Goal: Task Accomplishment & Management: Manage account settings

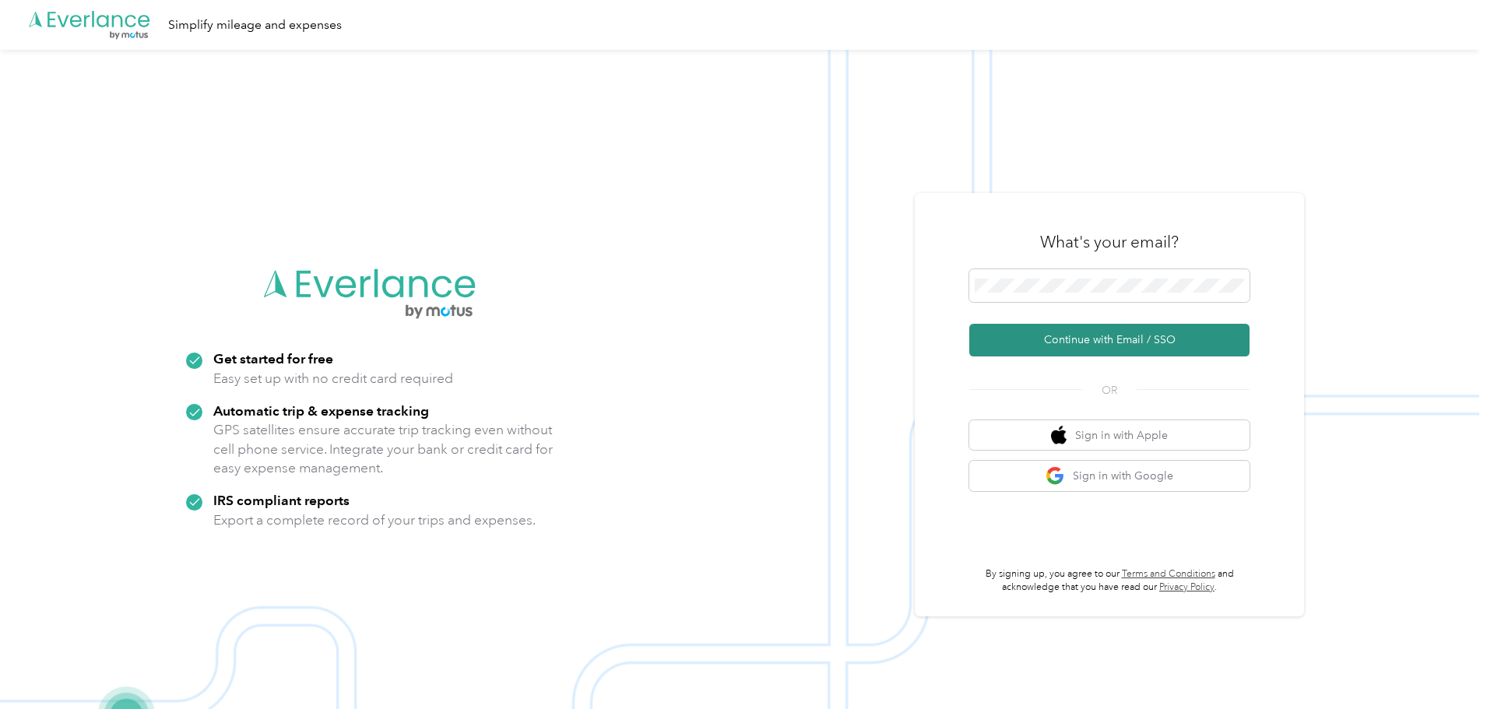
click at [1144, 343] on button "Continue with Email / SSO" at bounding box center [1110, 340] width 280 height 33
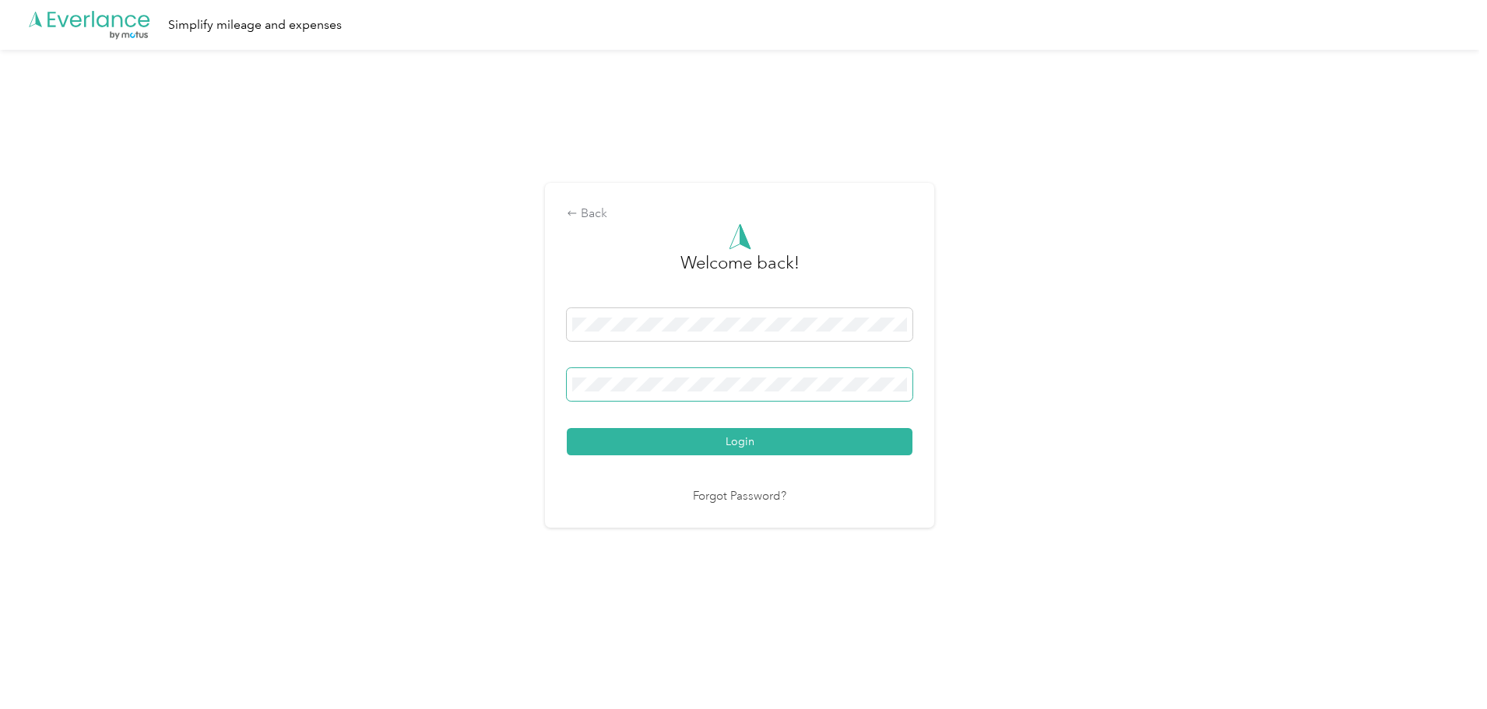
click at [822, 392] on span at bounding box center [740, 384] width 346 height 33
click at [819, 389] on span at bounding box center [740, 384] width 346 height 33
click at [567, 428] on button "Login" at bounding box center [740, 441] width 346 height 27
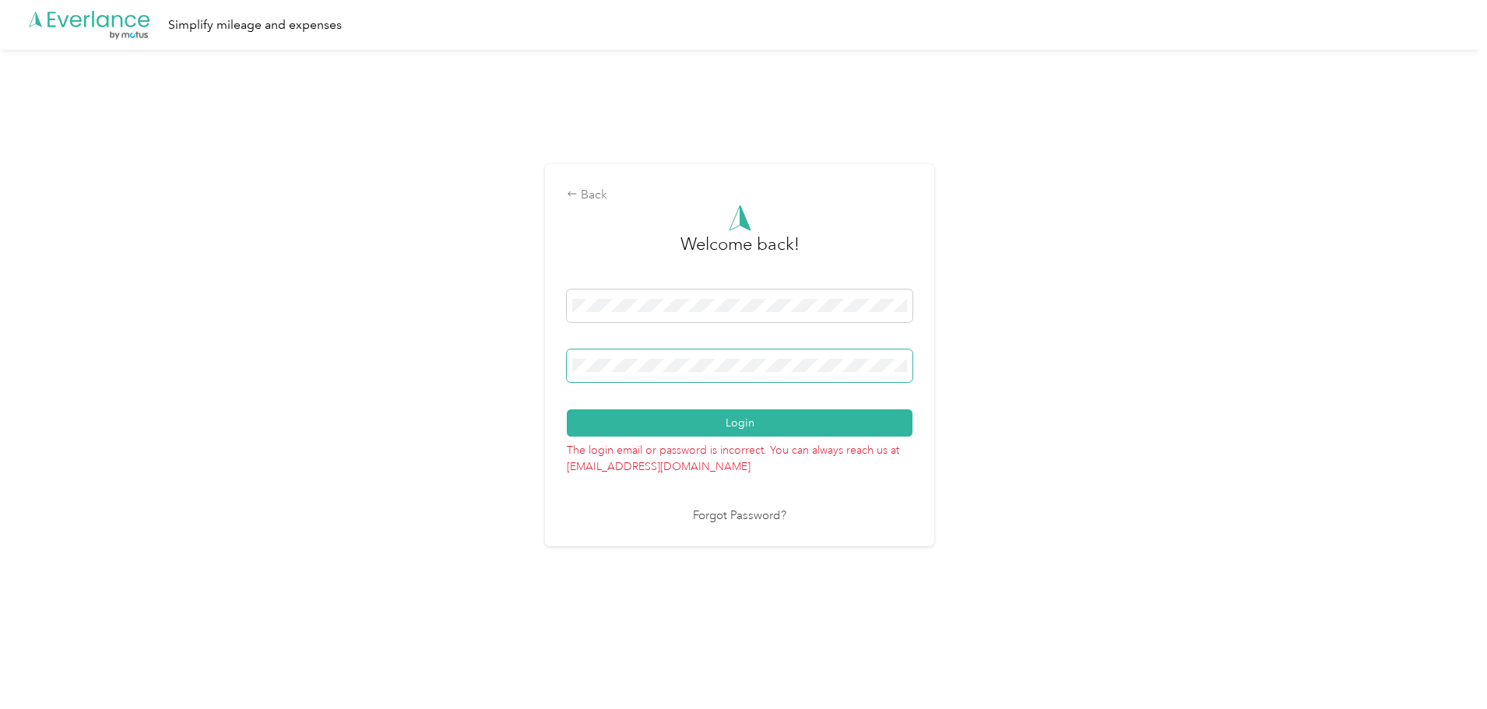
drag, startPoint x: 821, startPoint y: 392, endPoint x: 473, endPoint y: 361, distance: 349.4
click at [473, 361] on div "Back Welcome back! Login The login email or password is incorrect. You can alwa…" at bounding box center [740, 362] width 1480 height 625
click at [567, 410] on button "Login" at bounding box center [740, 423] width 346 height 27
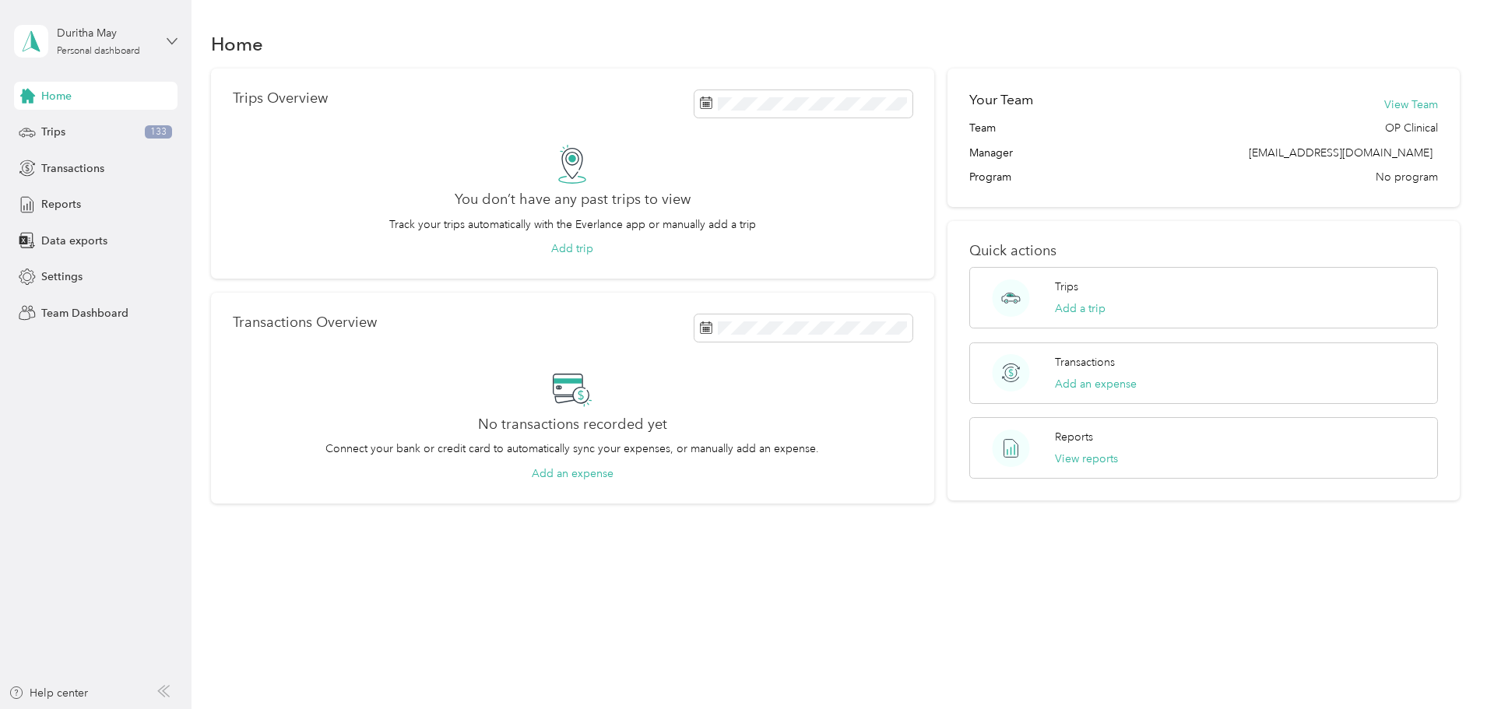
click at [171, 40] on icon at bounding box center [172, 41] width 11 height 11
click at [131, 133] on div "Team dashboard" at bounding box center [178, 127] width 306 height 27
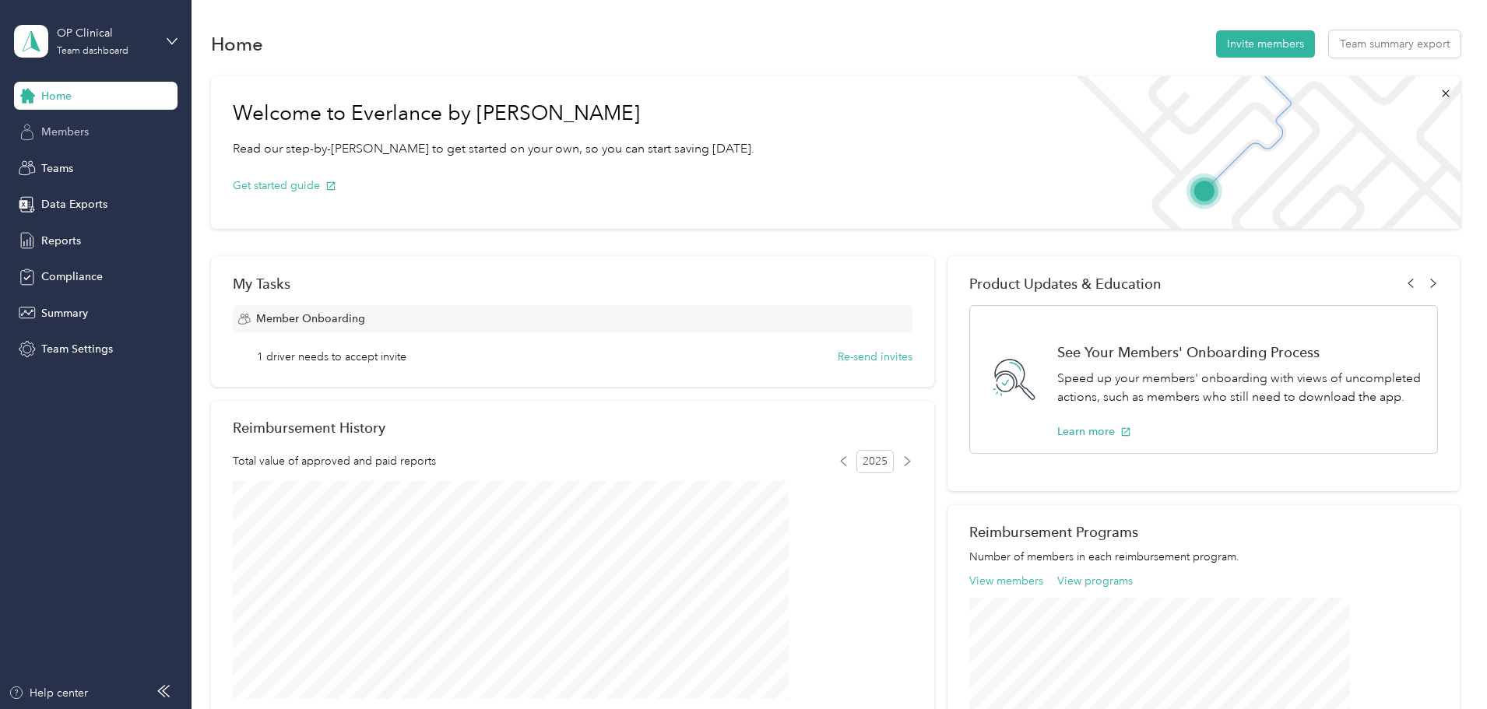
click at [85, 133] on span "Members" at bounding box center [65, 132] width 48 height 16
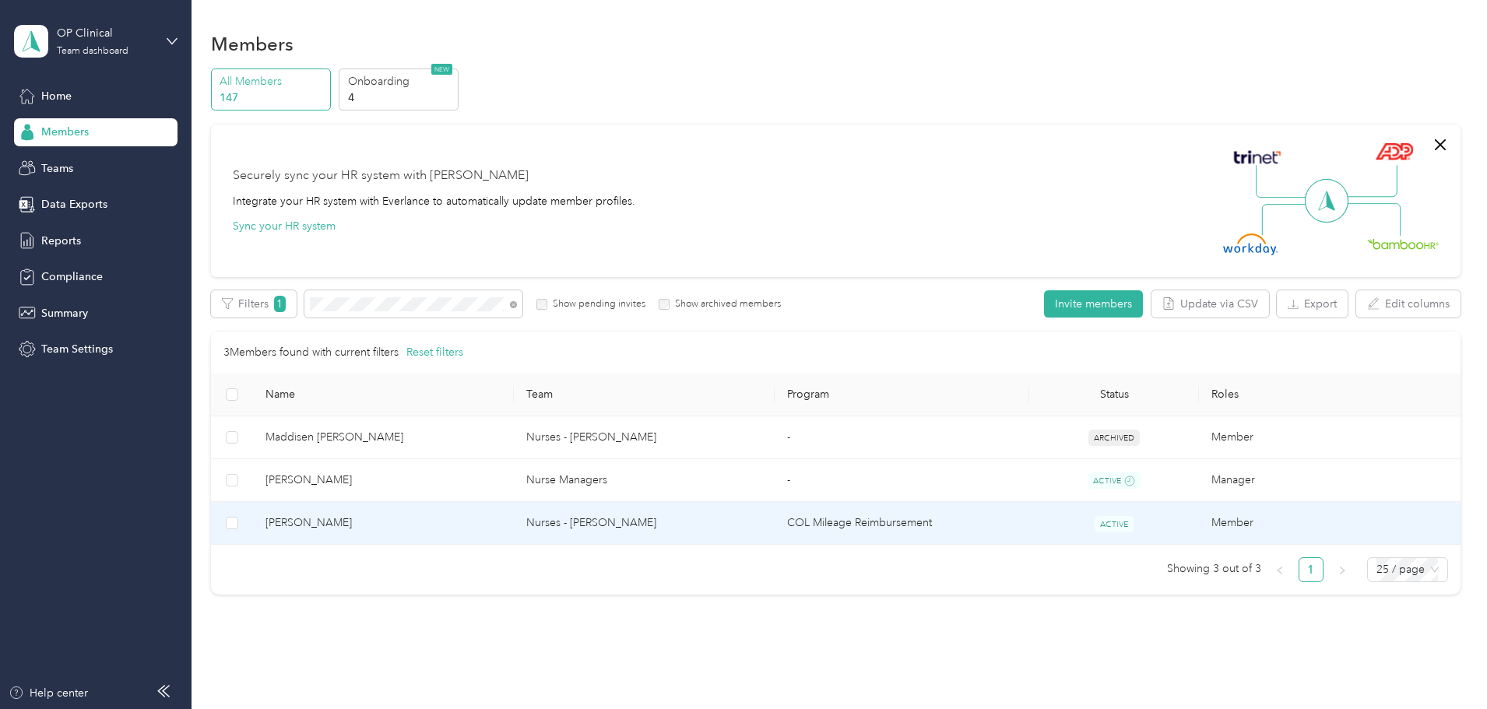
click at [663, 537] on td "Nurses - [PERSON_NAME]" at bounding box center [644, 523] width 261 height 43
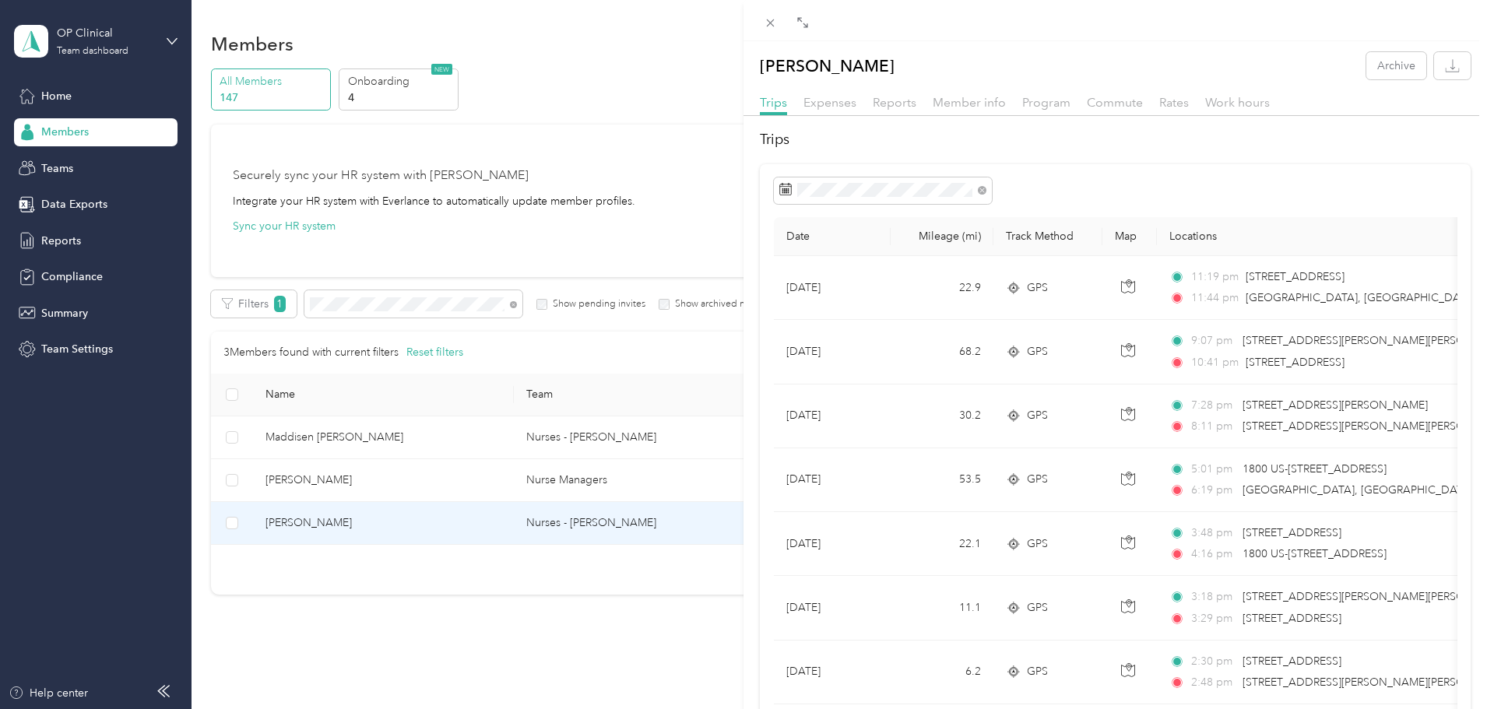
click at [330, 528] on div "[PERSON_NAME] Archive Trips Expenses Reports Member info Program Commute Rates …" at bounding box center [743, 354] width 1487 height 709
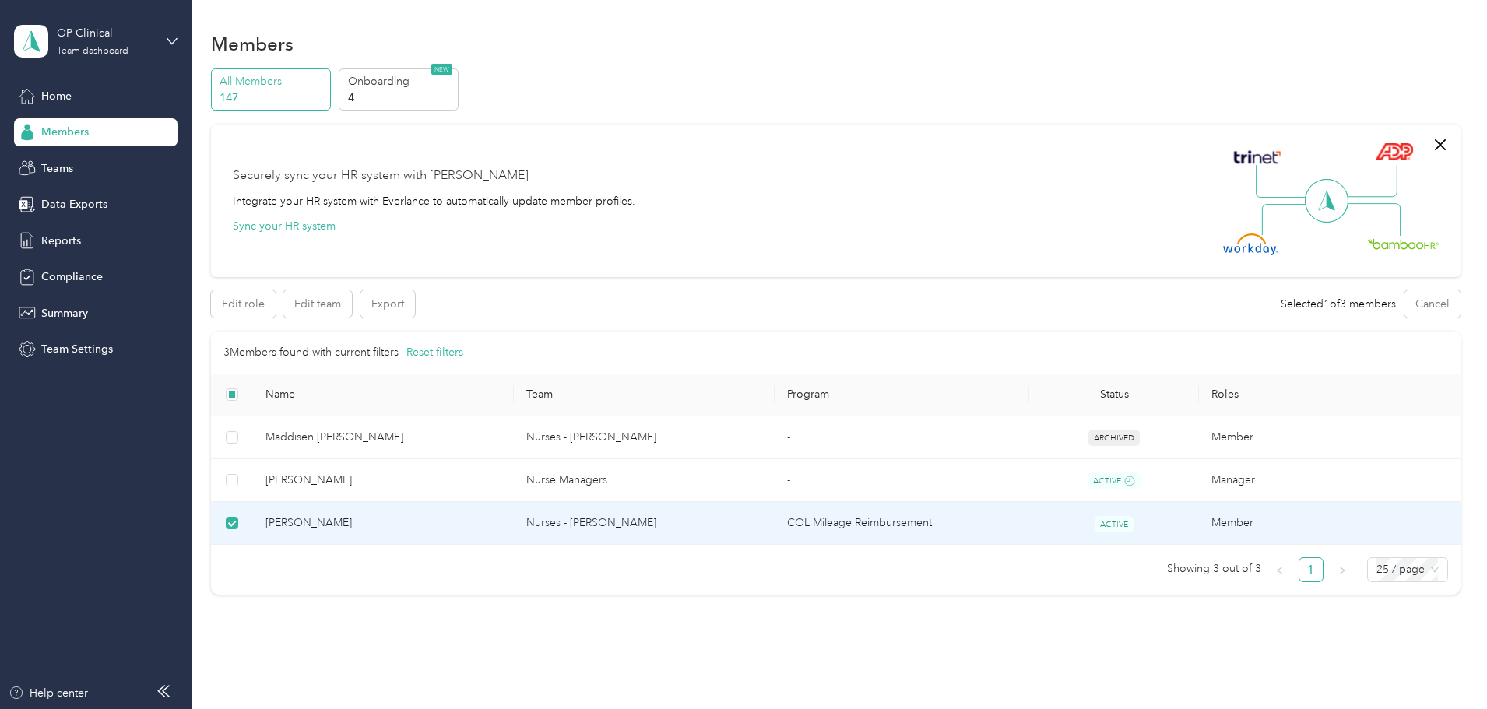
click at [790, 44] on div "Members" at bounding box center [836, 43] width 1250 height 33
click at [442, 516] on span "[PERSON_NAME]" at bounding box center [384, 523] width 236 height 17
click at [502, 524] on span "[PERSON_NAME]" at bounding box center [384, 523] width 236 height 17
click at [502, 709] on div "Drag to resize Click to close [PERSON_NAME] Archive Trips Expenses Reports Memb…" at bounding box center [740, 709] width 1480 height 0
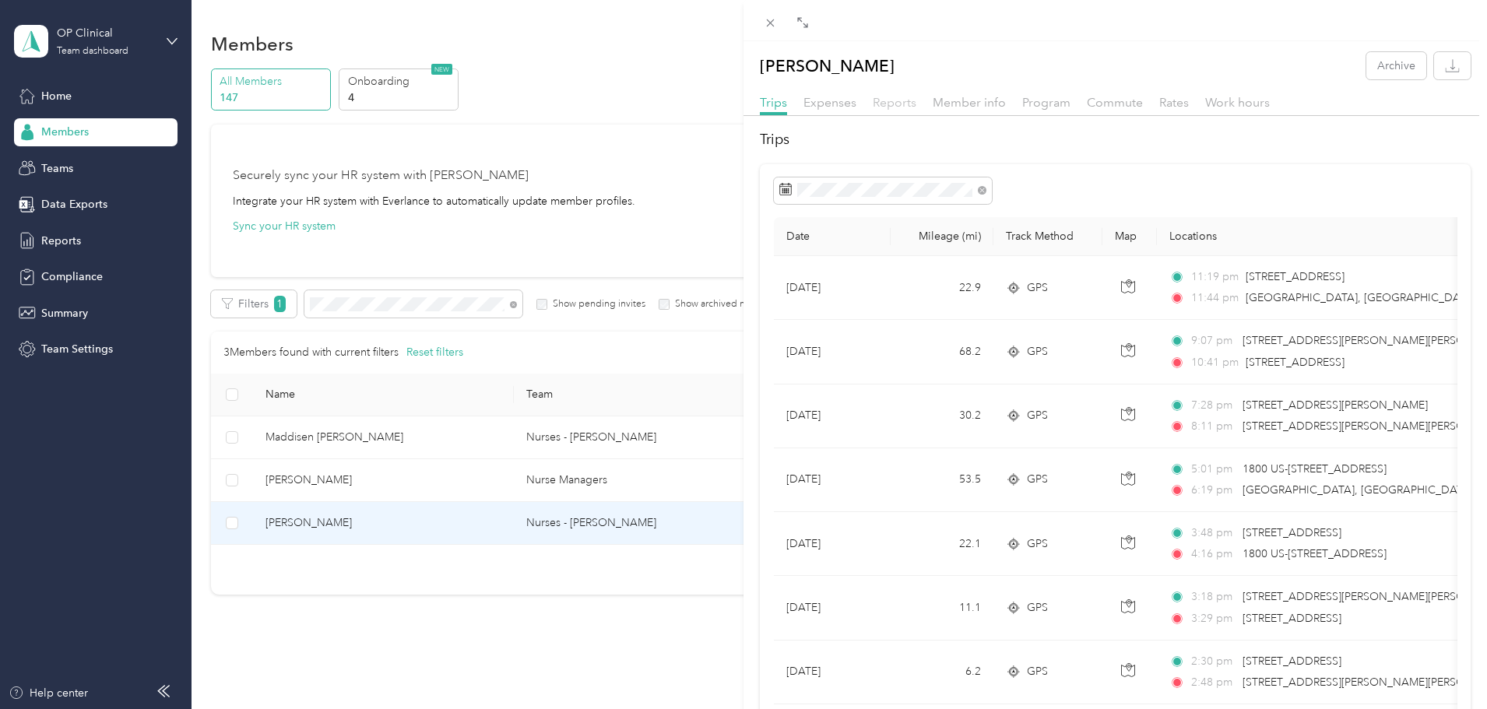
click at [894, 97] on span "Reports" at bounding box center [895, 102] width 44 height 15
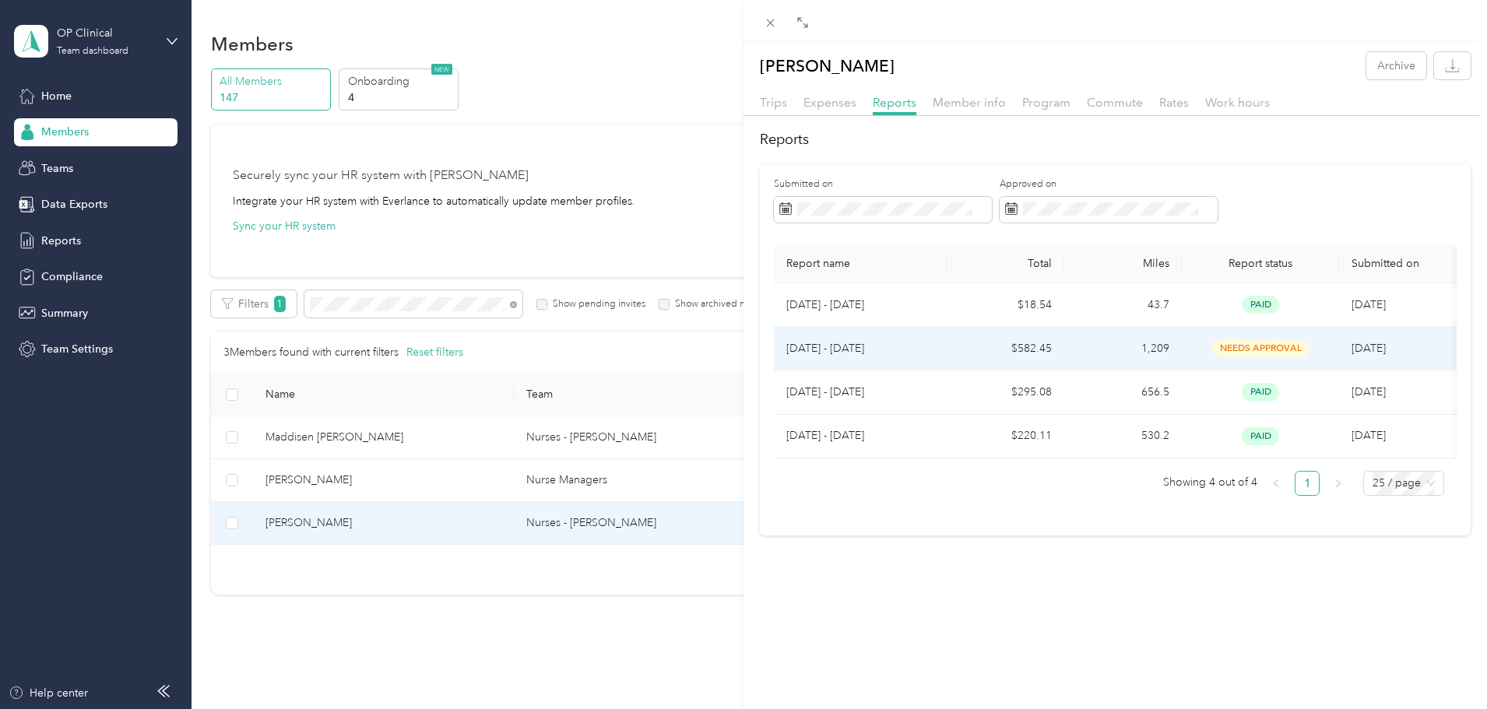
click at [1102, 342] on td "1,209" at bounding box center [1124, 349] width 118 height 44
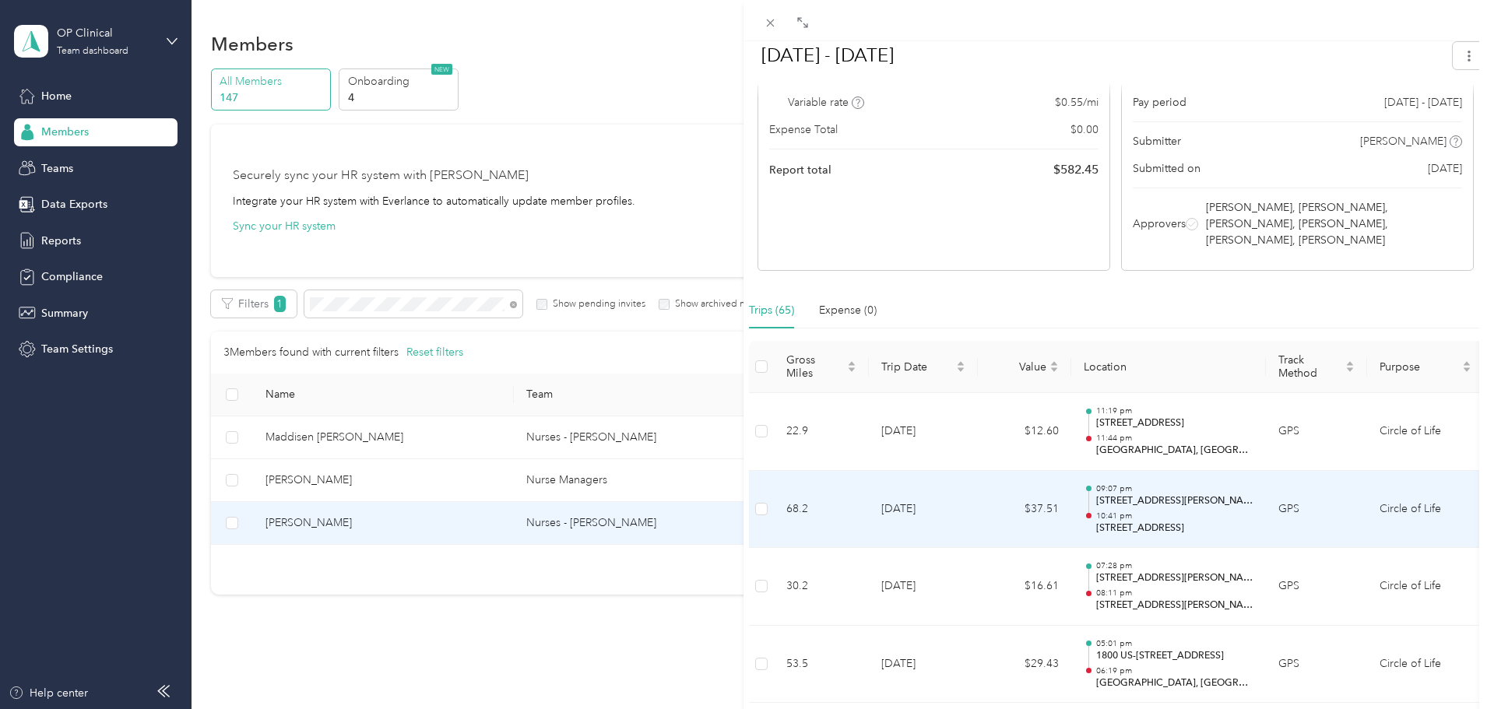
scroll to position [234, 0]
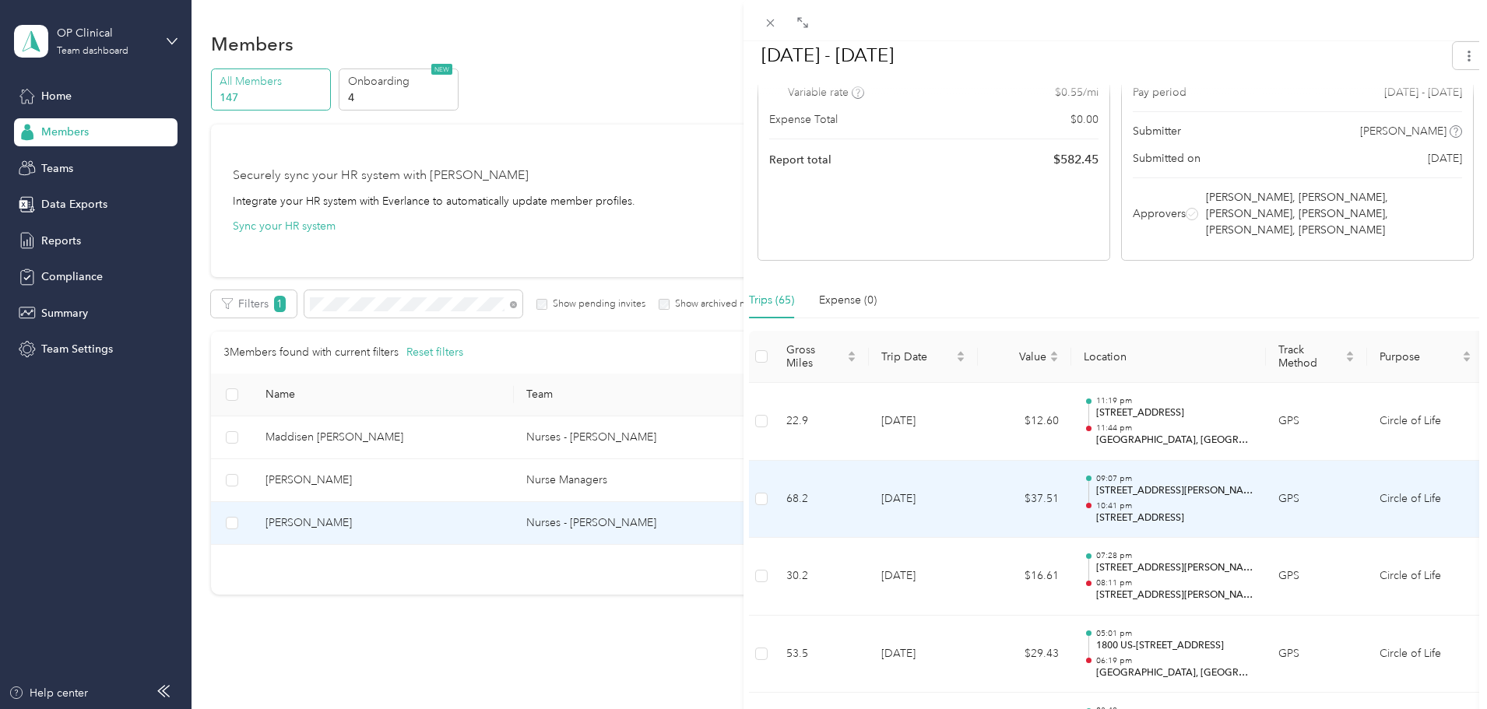
click at [1160, 512] on p "[STREET_ADDRESS]" at bounding box center [1175, 519] width 157 height 14
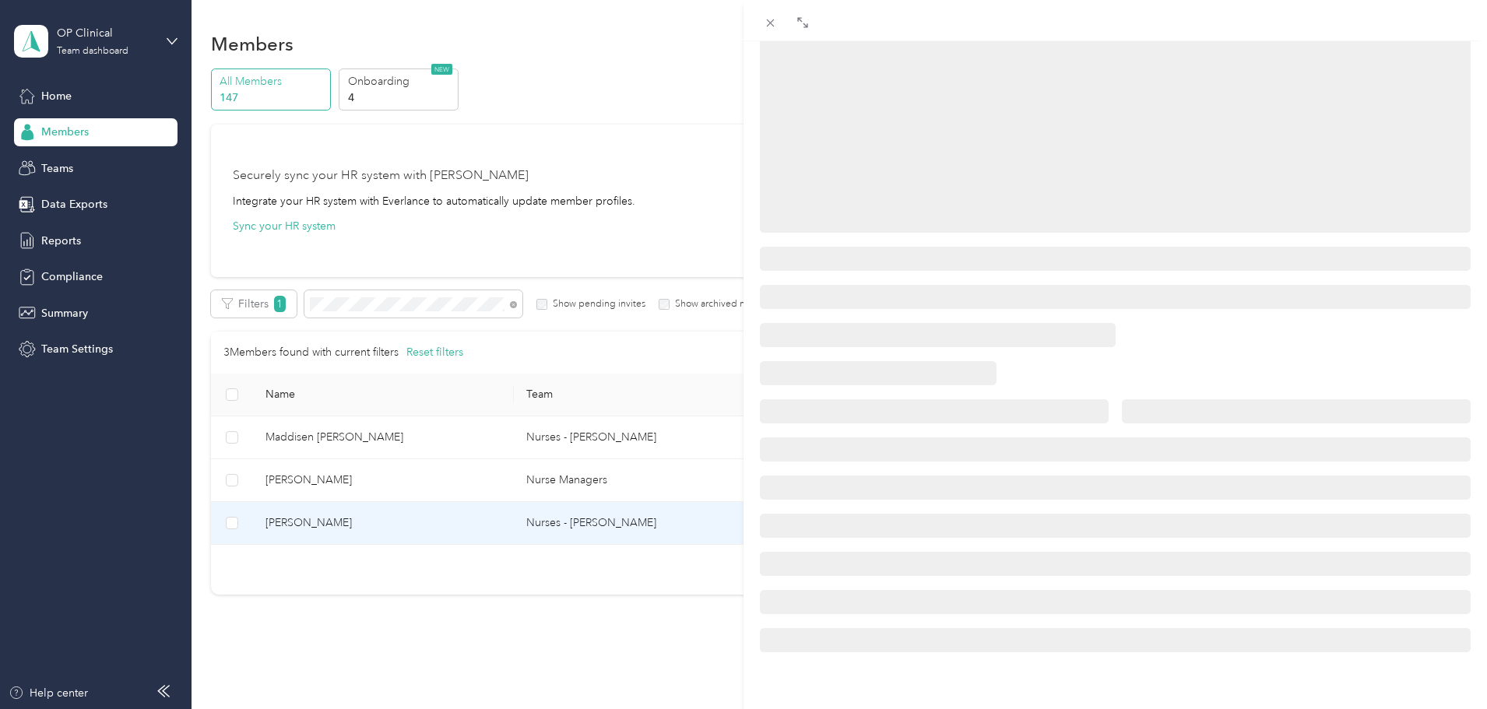
scroll to position [189, 0]
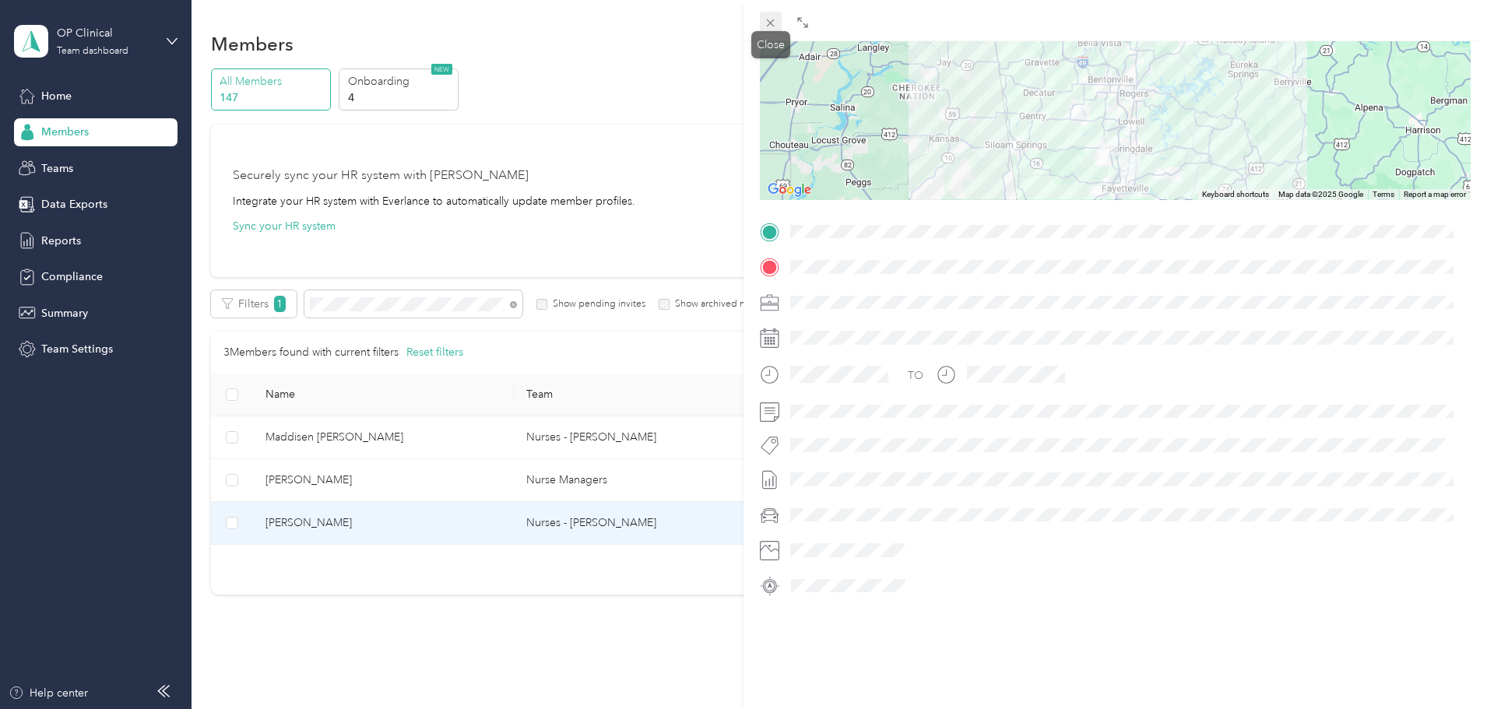
click at [769, 25] on icon at bounding box center [771, 23] width 8 height 8
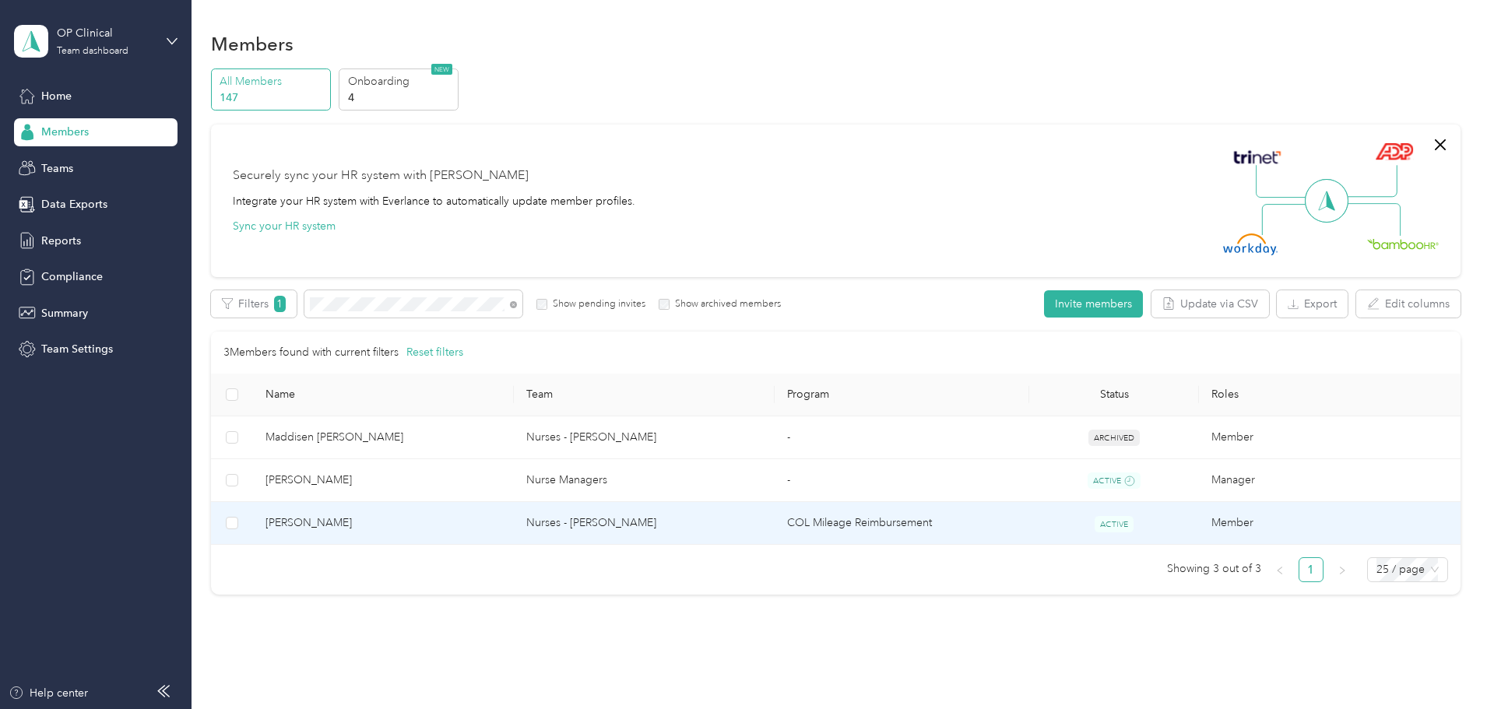
click at [421, 518] on span "[PERSON_NAME]" at bounding box center [384, 523] width 236 height 17
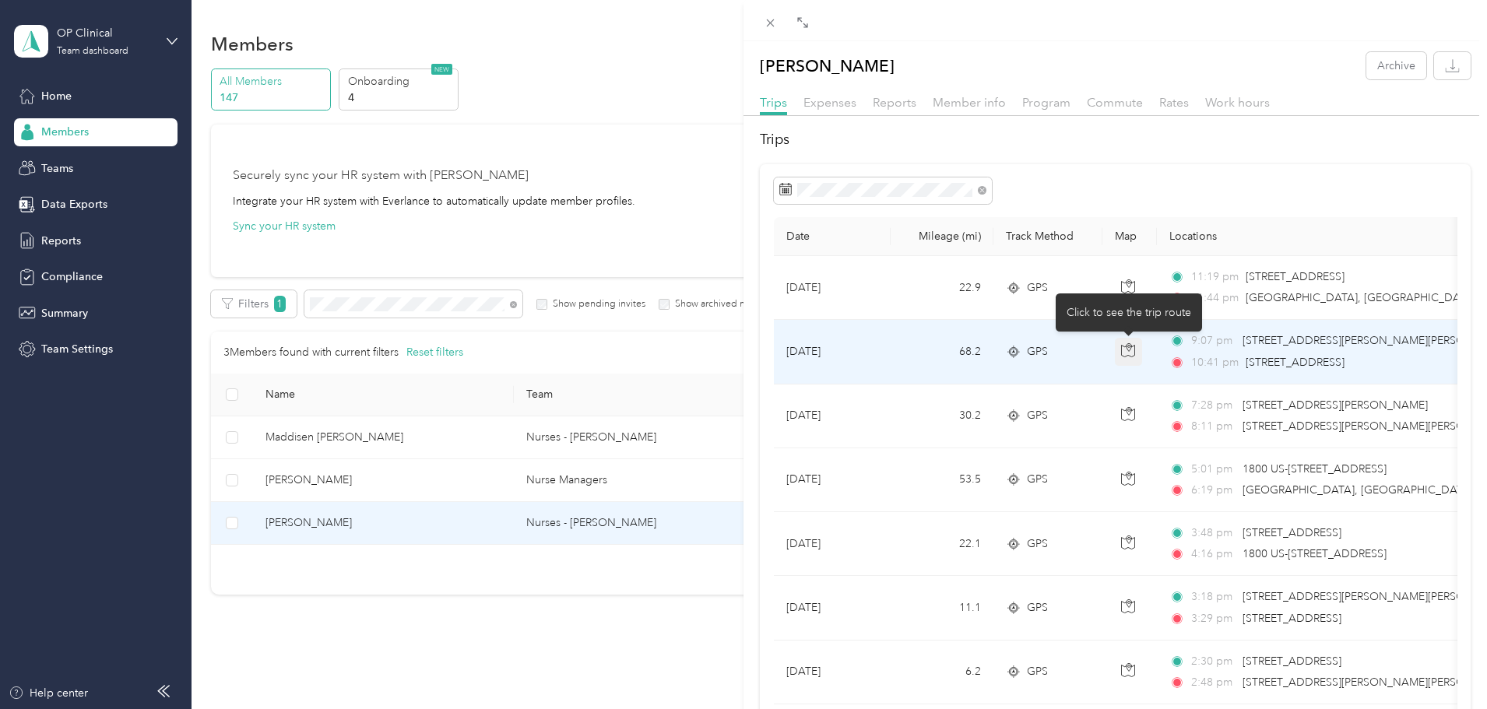
click at [1138, 348] on button "button" at bounding box center [1129, 352] width 28 height 28
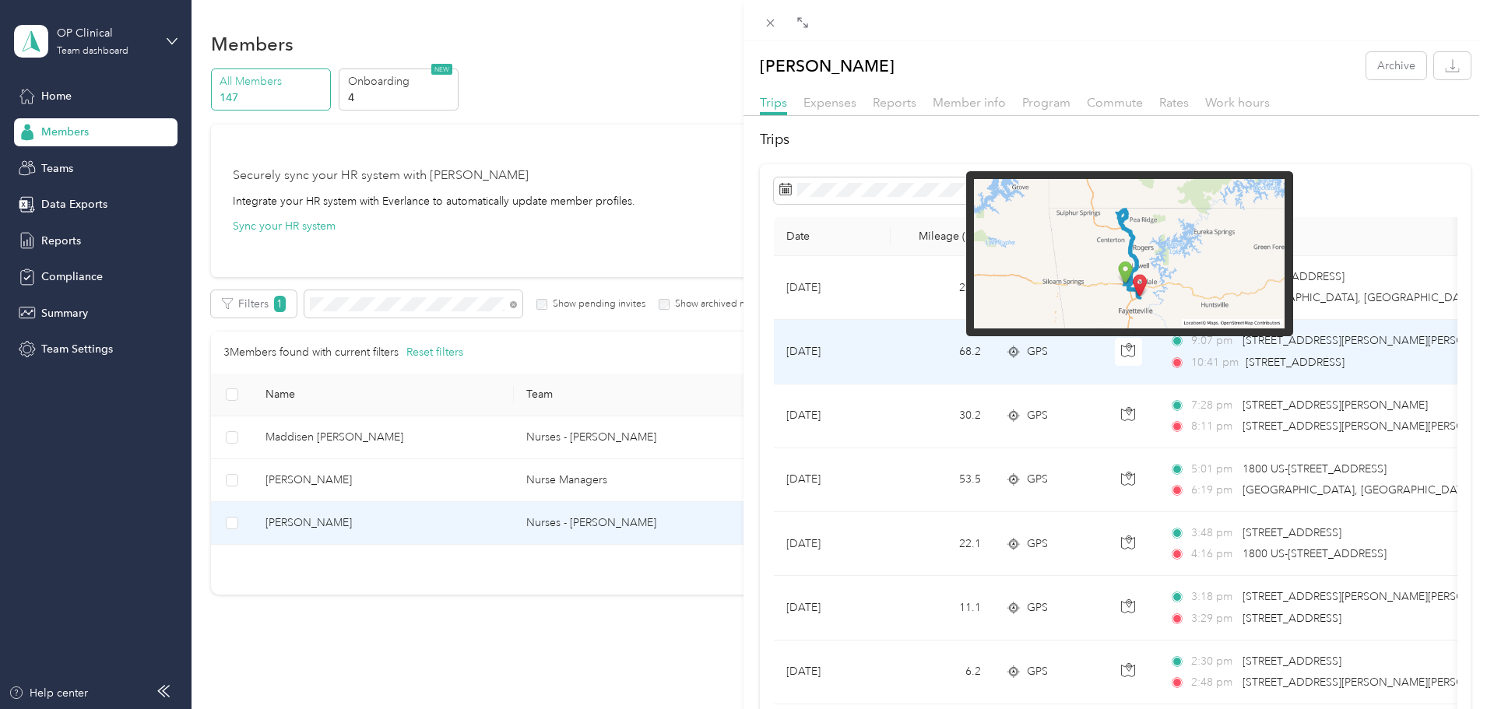
click at [1167, 262] on img at bounding box center [1129, 254] width 311 height 150
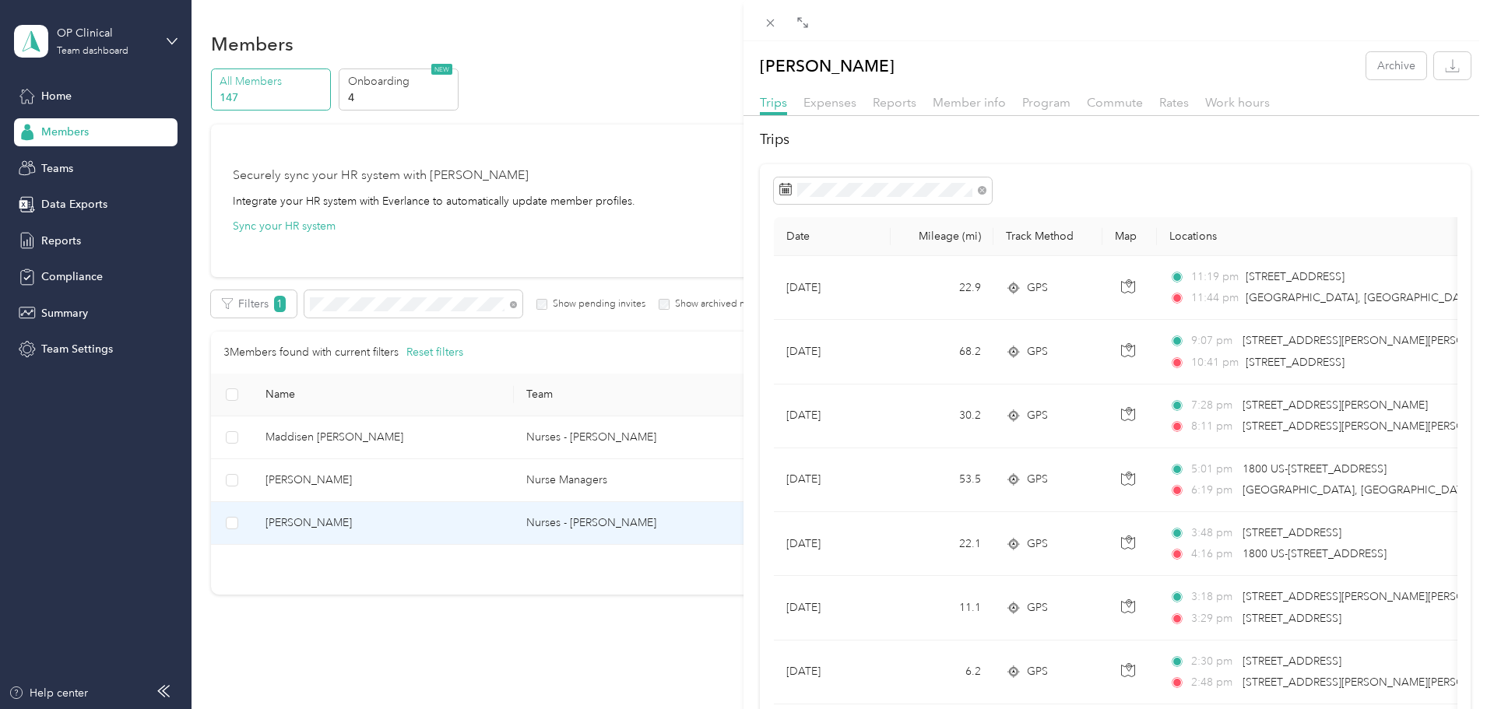
click at [1406, 188] on div at bounding box center [1116, 191] width 684 height 26
click at [438, 301] on div "[PERSON_NAME] Archive Trips Expenses Reports Member info Program Commute Rates …" at bounding box center [743, 354] width 1487 height 709
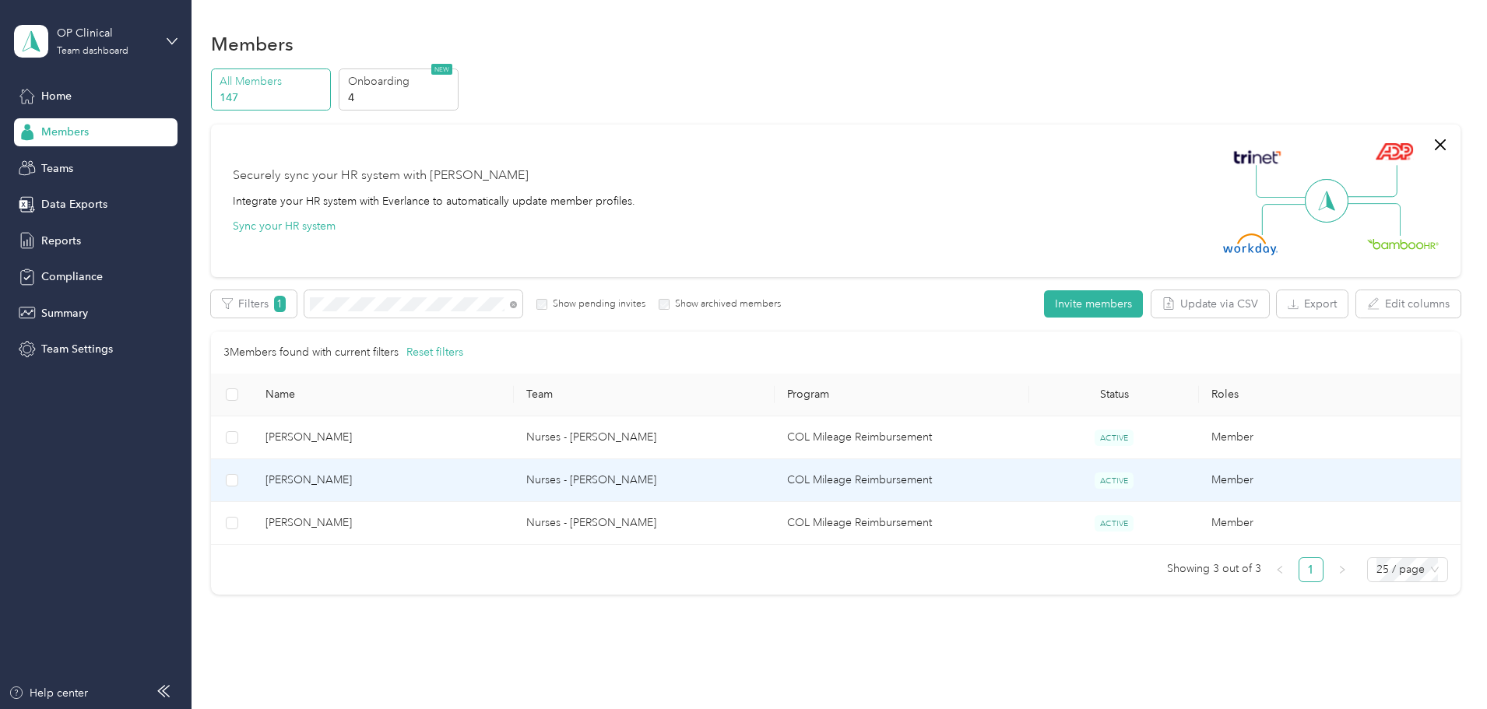
click at [455, 481] on span "[PERSON_NAME]" at bounding box center [384, 480] width 236 height 17
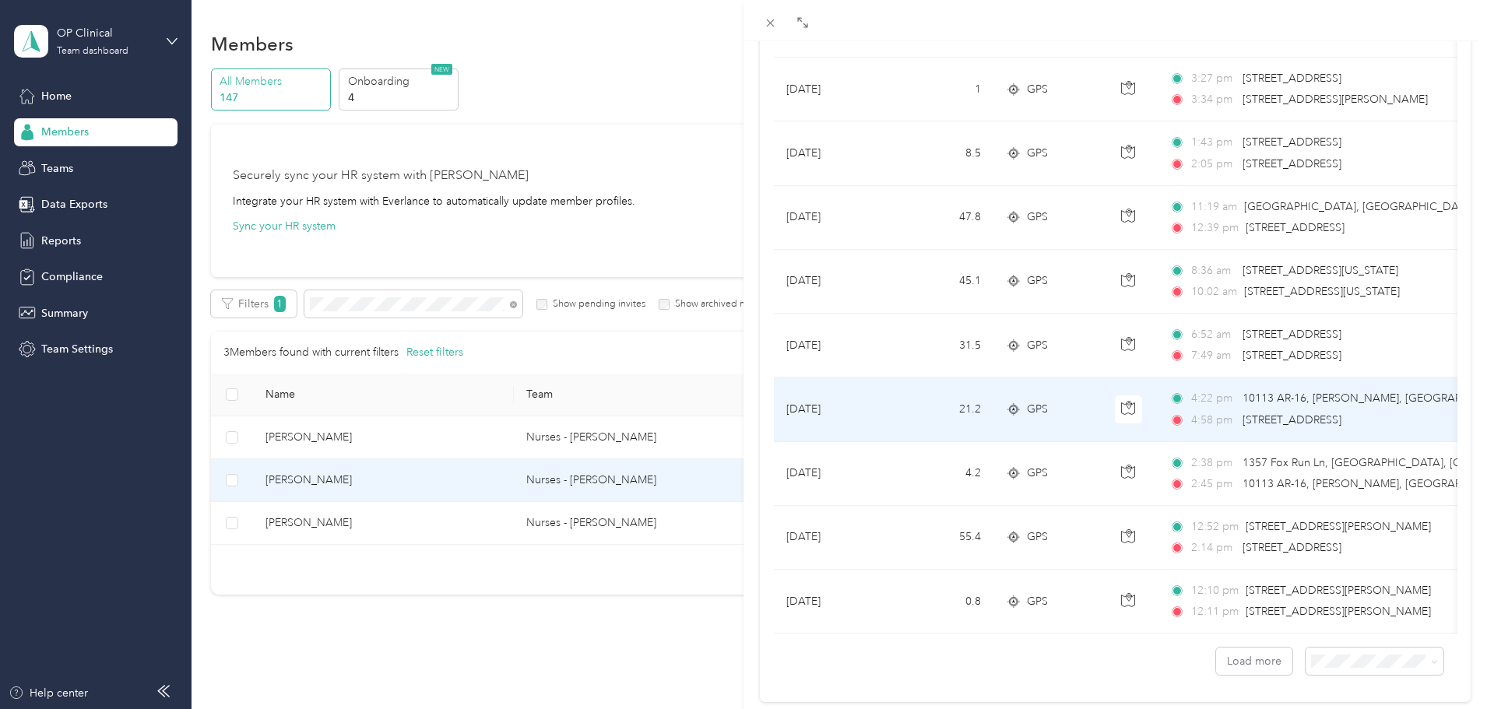
scroll to position [1280, 0]
